Goal: Task Accomplishment & Management: Use online tool/utility

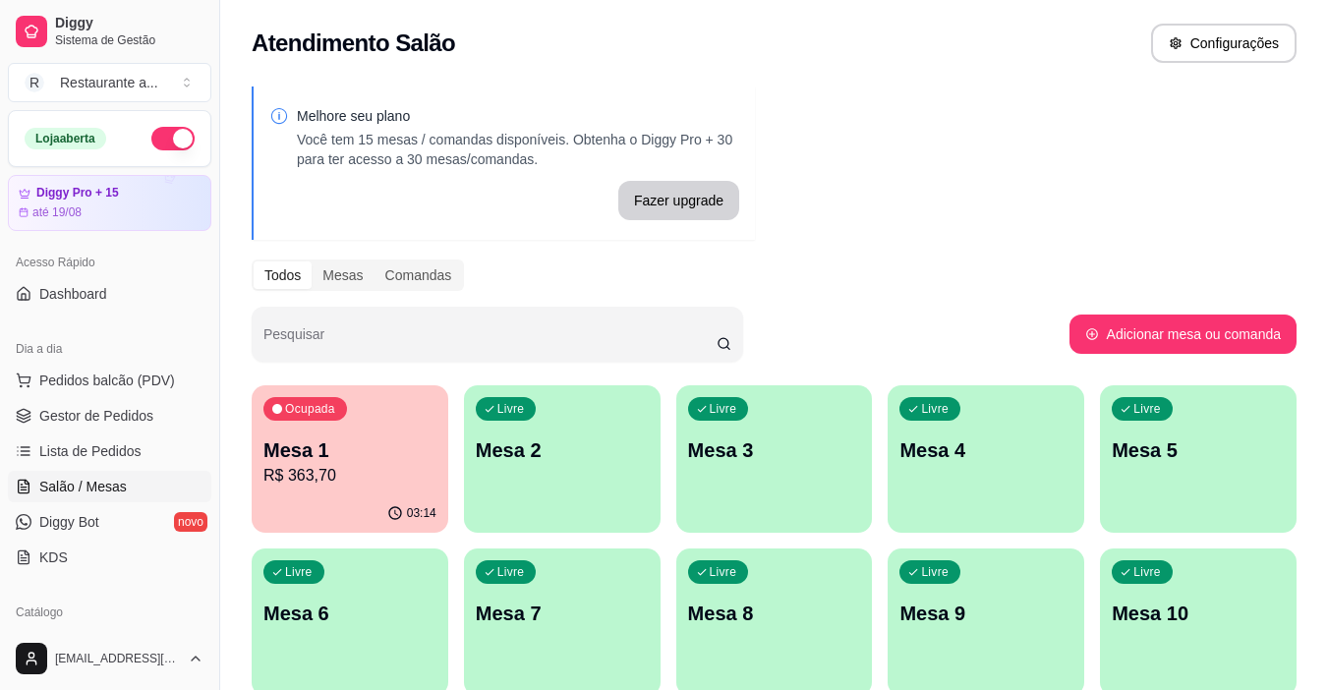
click at [353, 477] on p "R$ 363,70" at bounding box center [349, 476] width 173 height 24
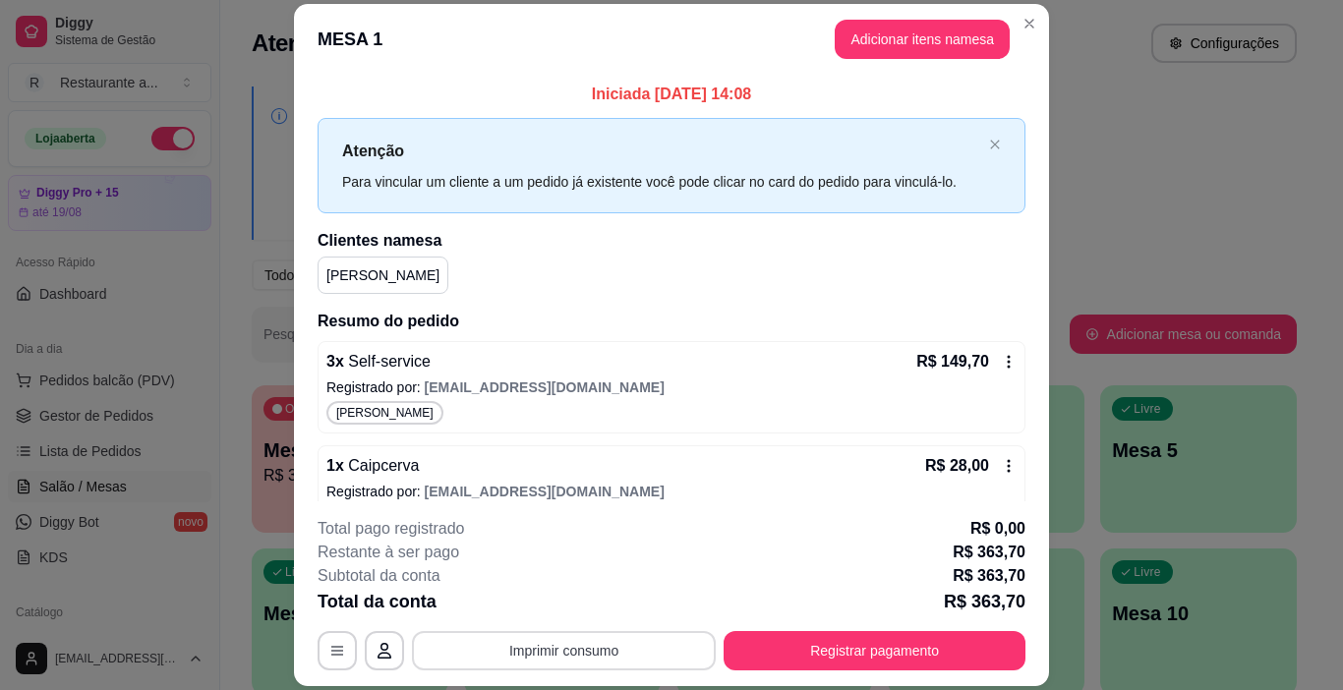
click at [548, 653] on button "Imprimir consumo" at bounding box center [564, 650] width 304 height 39
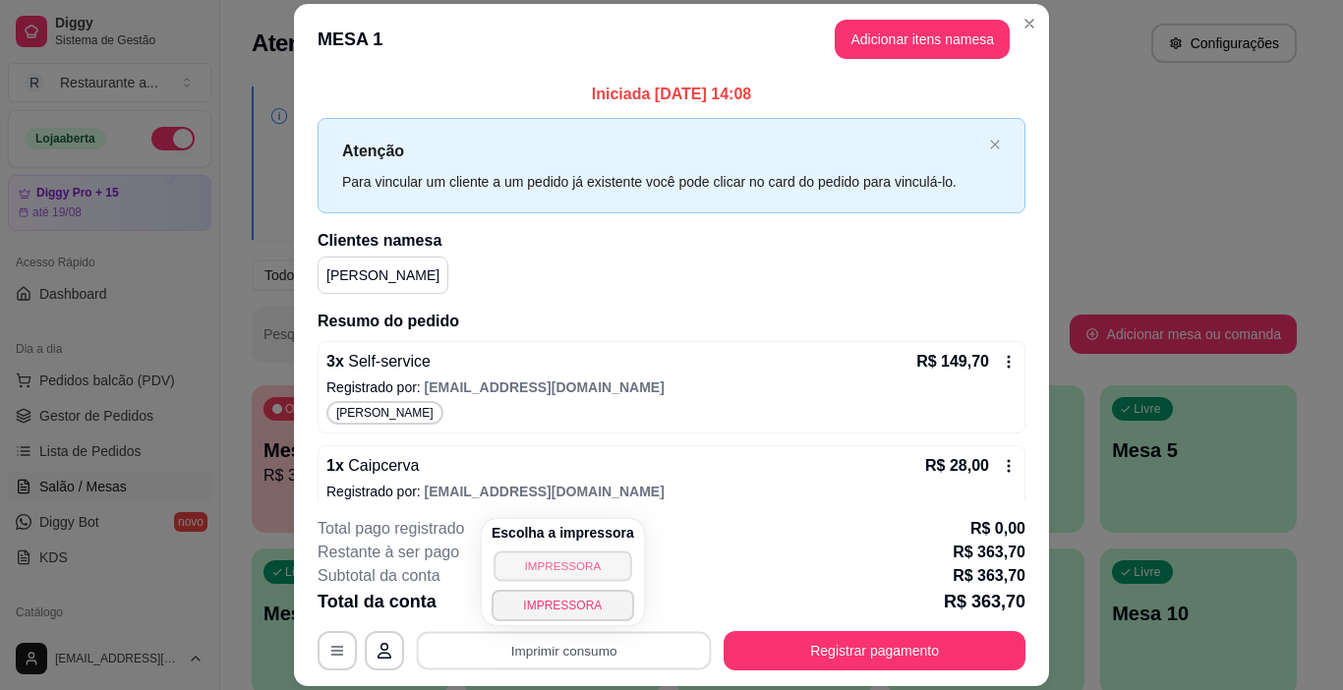
click at [551, 566] on button "IMPRESSORA" at bounding box center [562, 566] width 138 height 30
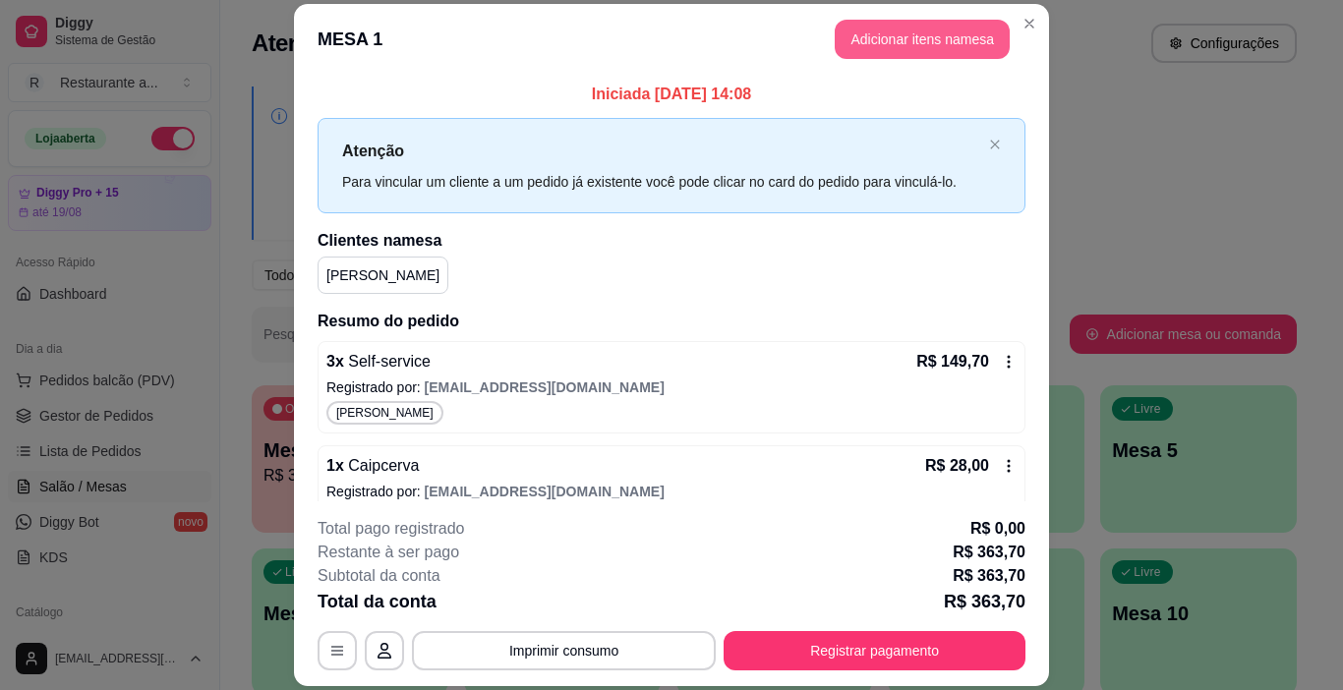
click at [901, 43] on button "Adicionar itens na mesa" at bounding box center [922, 39] width 175 height 39
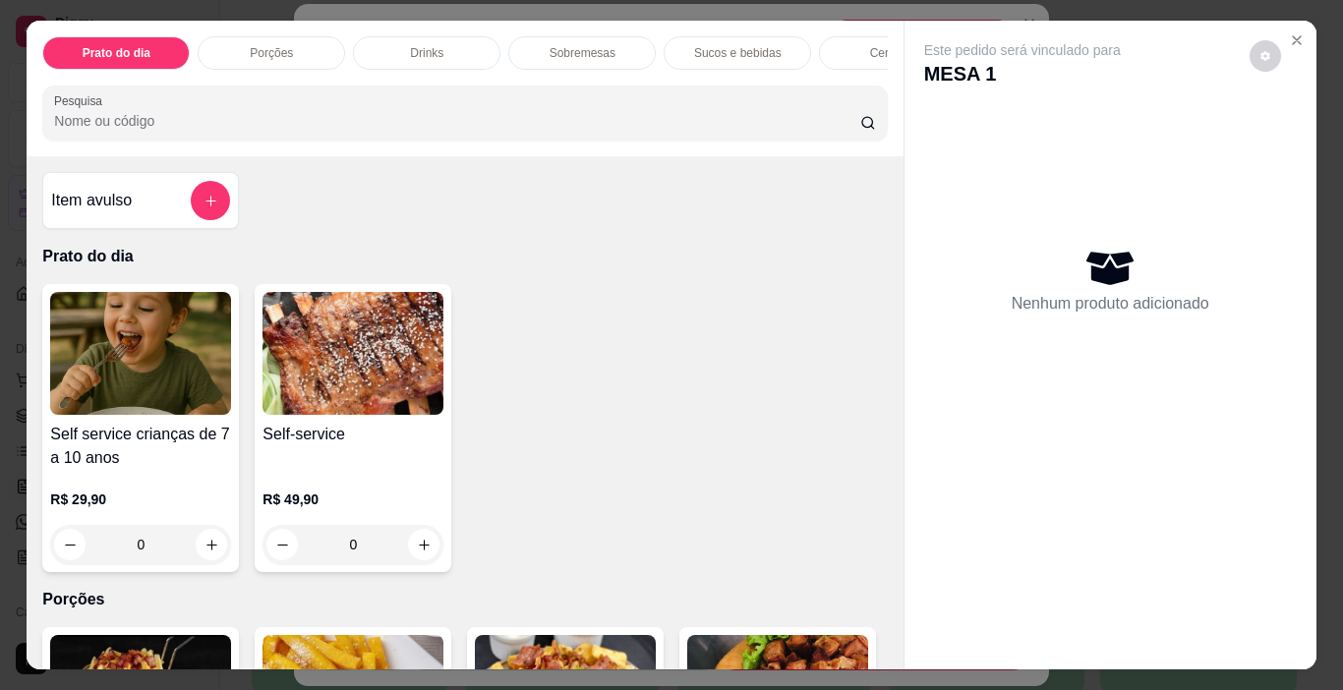
click at [870, 45] on p "Cervejas" at bounding box center [893, 53] width 46 height 16
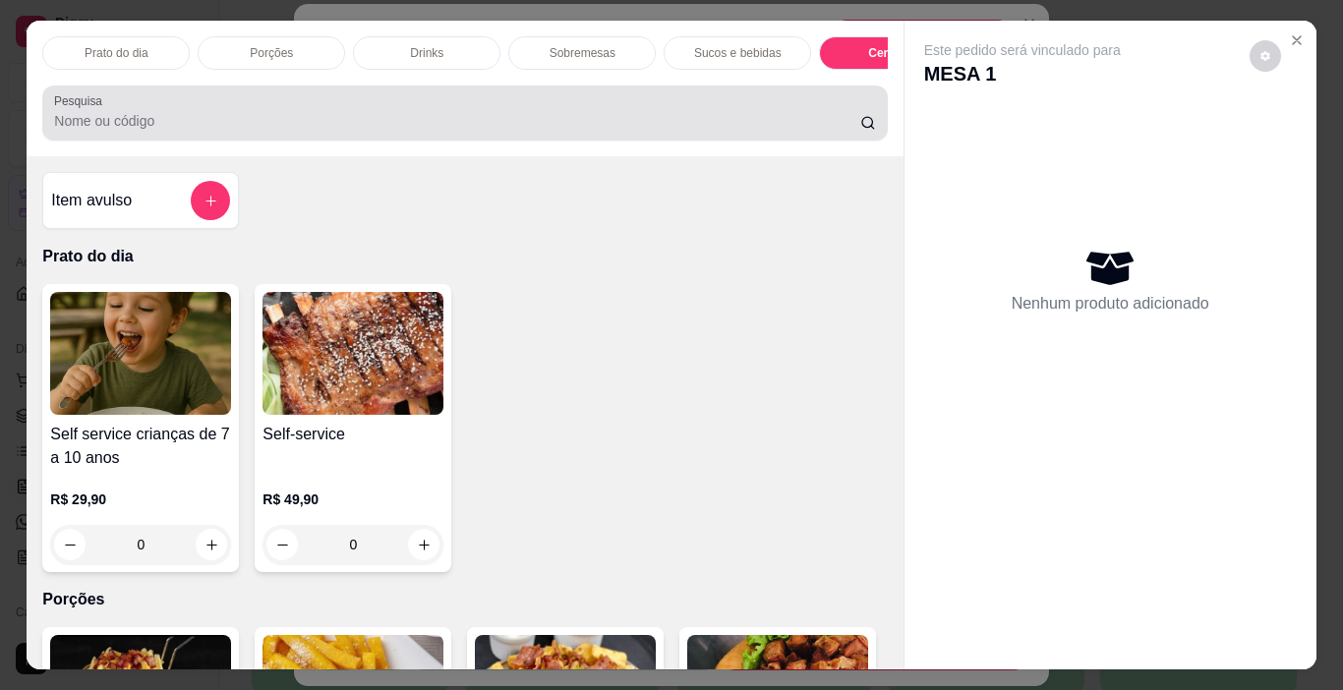
scroll to position [49, 0]
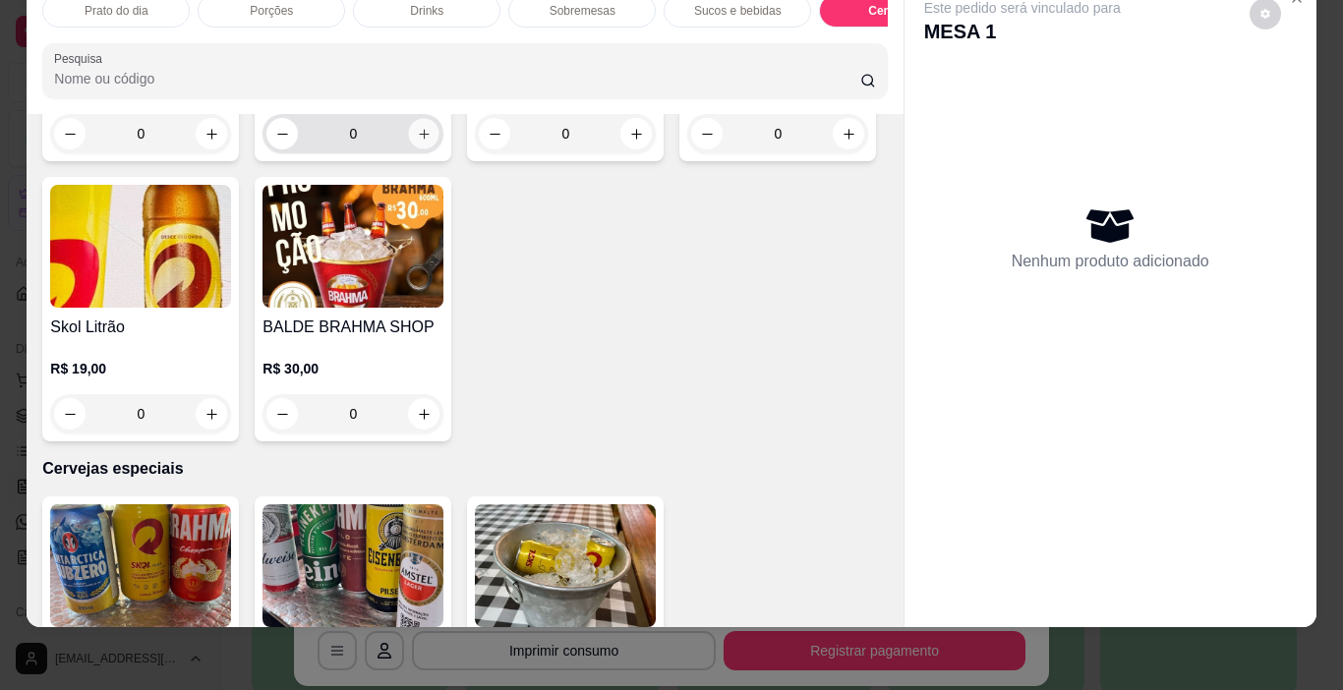
click at [423, 142] on icon "increase-product-quantity" at bounding box center [424, 134] width 15 height 15
type input "1"
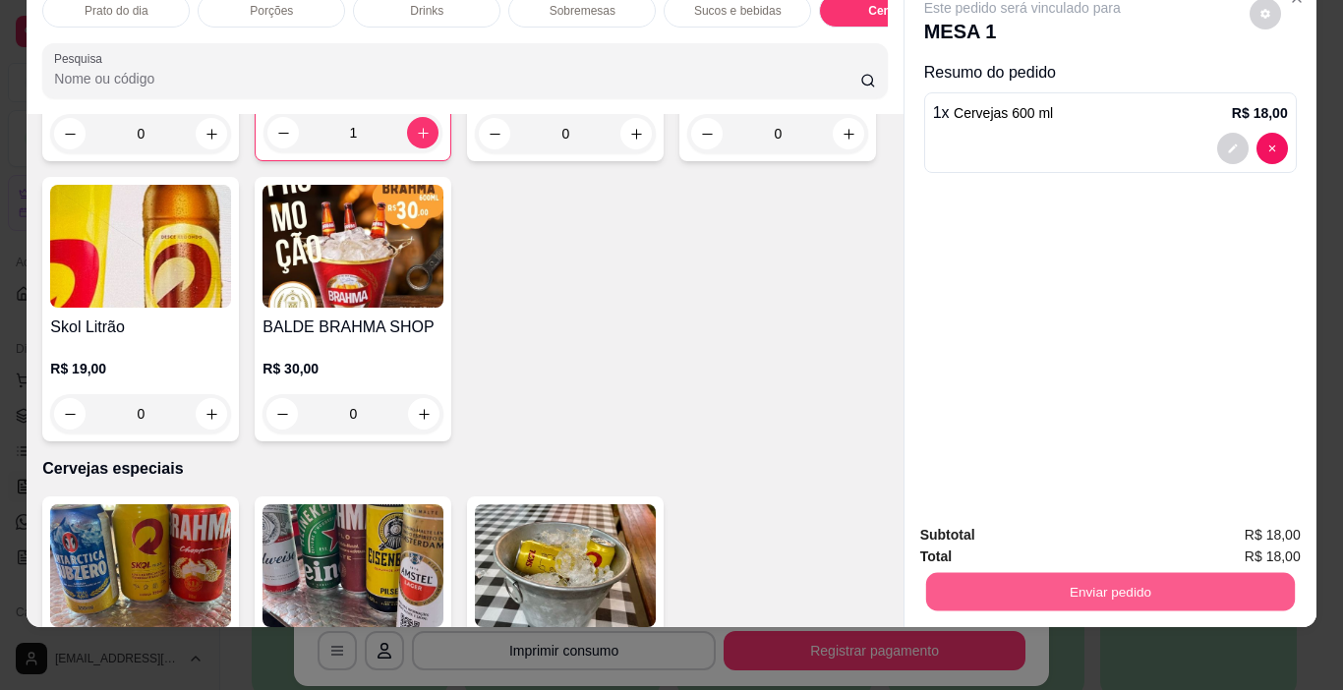
click at [1070, 580] on button "Enviar pedido" at bounding box center [1109, 592] width 369 height 38
click at [1064, 539] on button "Não registrar e enviar pedido" at bounding box center [1045, 528] width 199 height 36
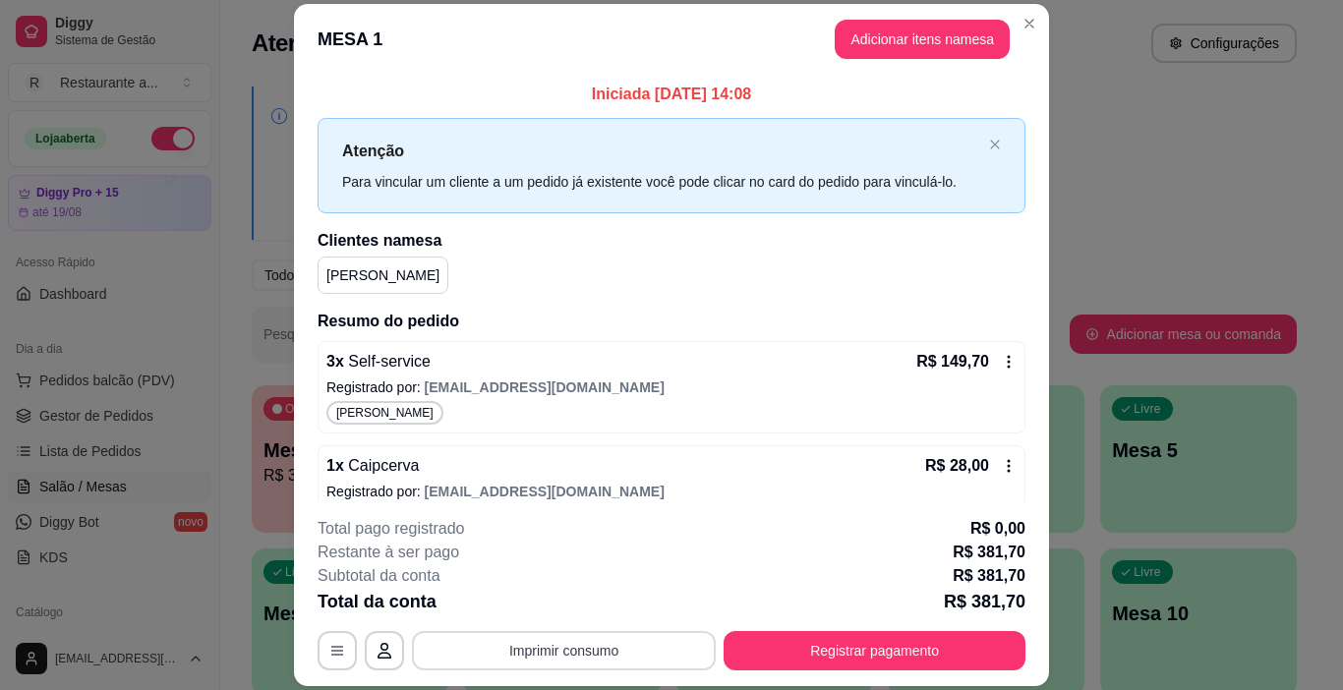
click at [552, 657] on button "Imprimir consumo" at bounding box center [564, 650] width 304 height 39
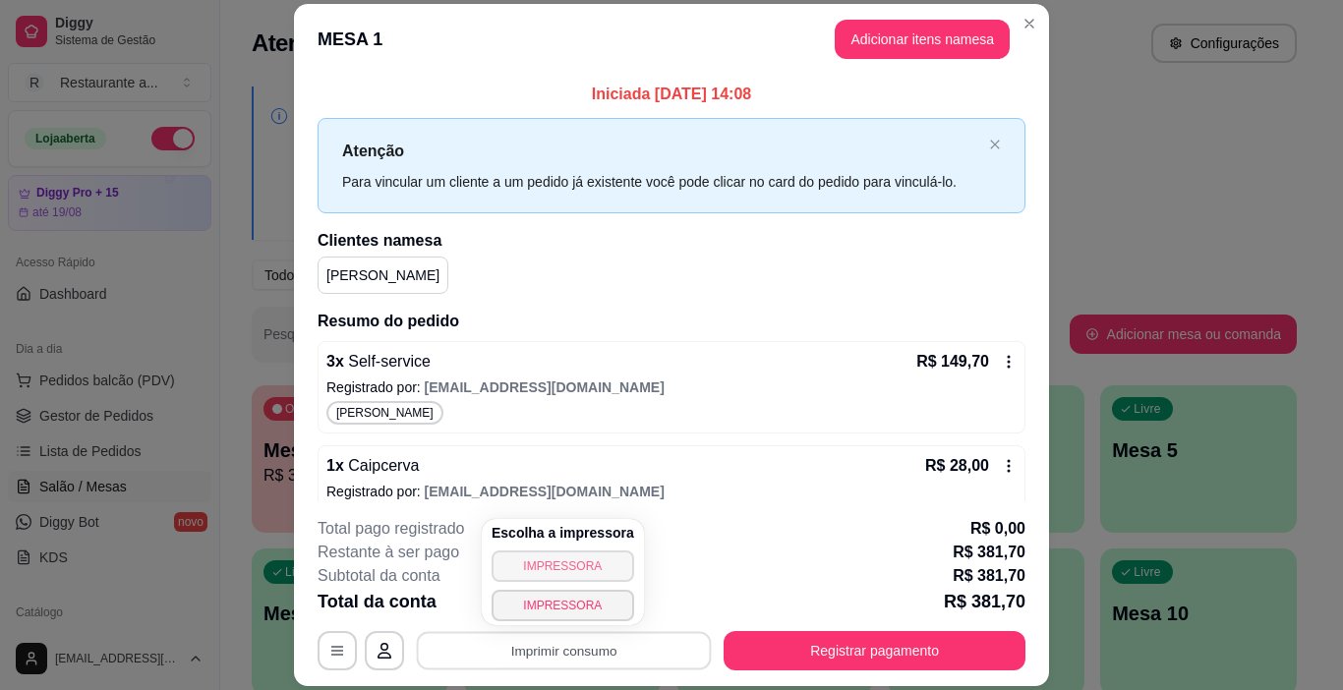
click at [557, 566] on button "IMPRESSORA" at bounding box center [563, 566] width 143 height 31
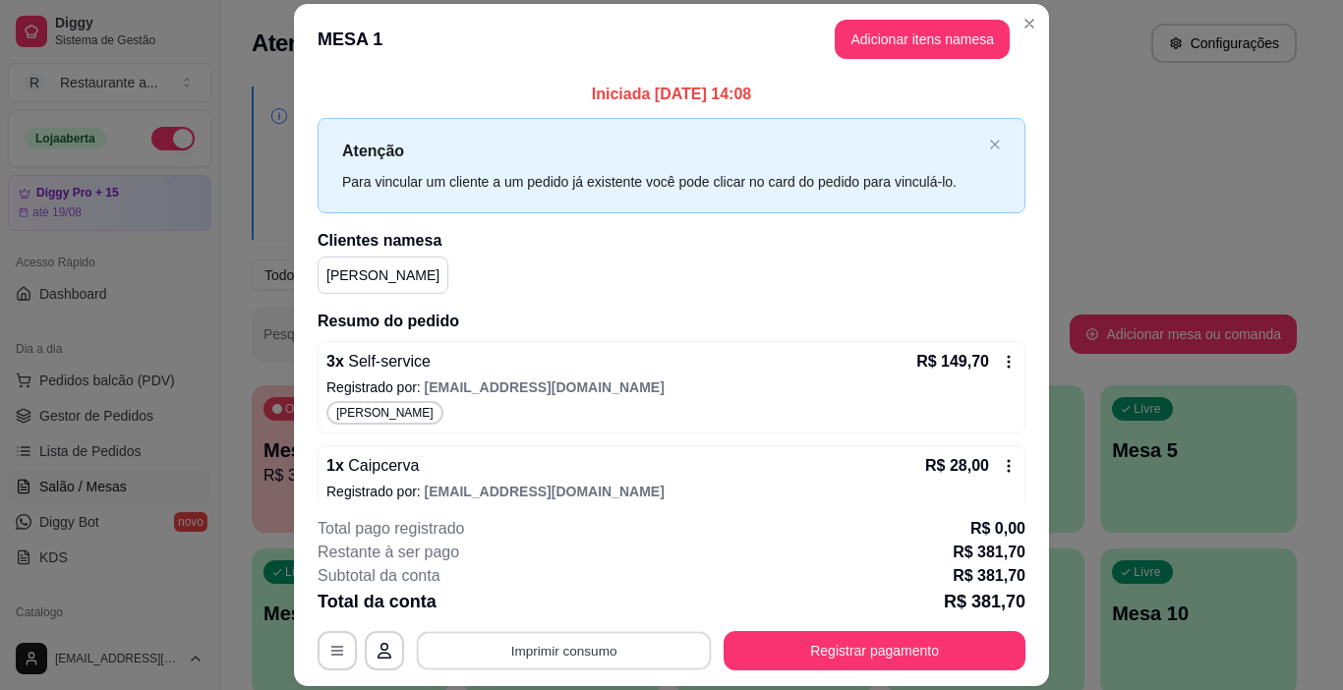
click at [538, 647] on button "Imprimir consumo" at bounding box center [564, 651] width 295 height 38
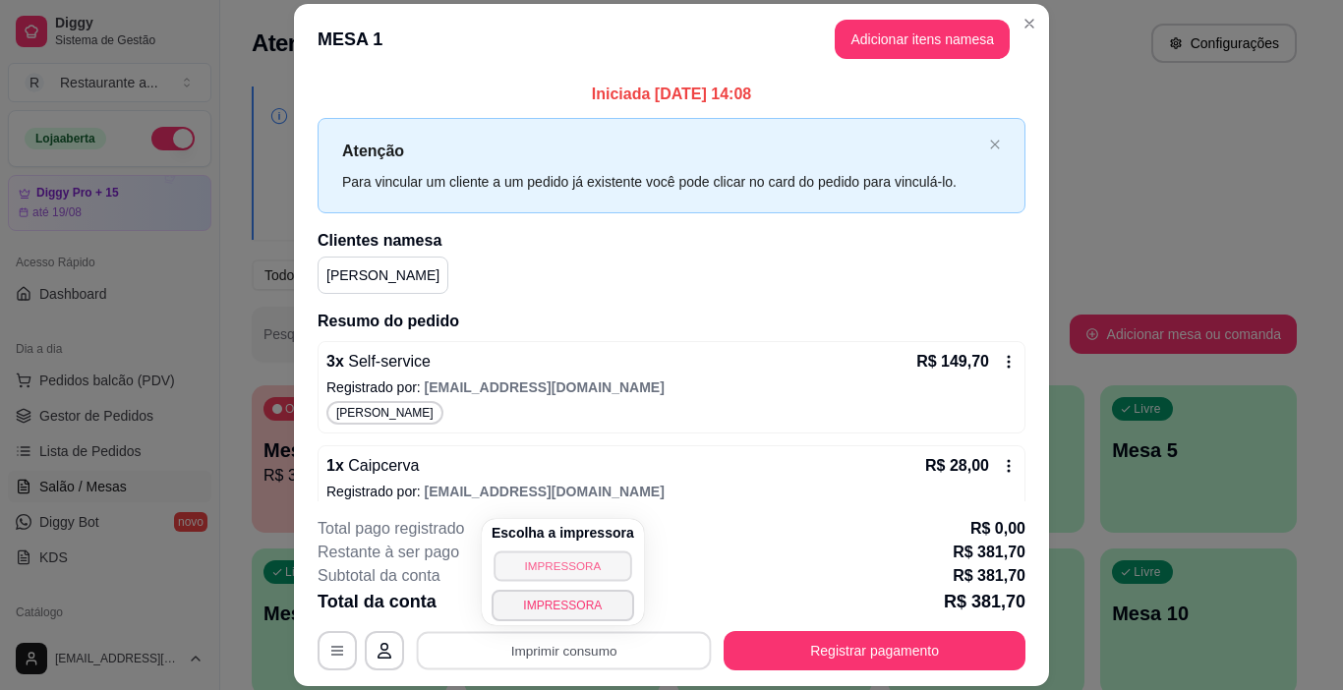
click at [554, 568] on button "IMPRESSORA" at bounding box center [562, 566] width 138 height 30
